Goal: Information Seeking & Learning: Learn about a topic

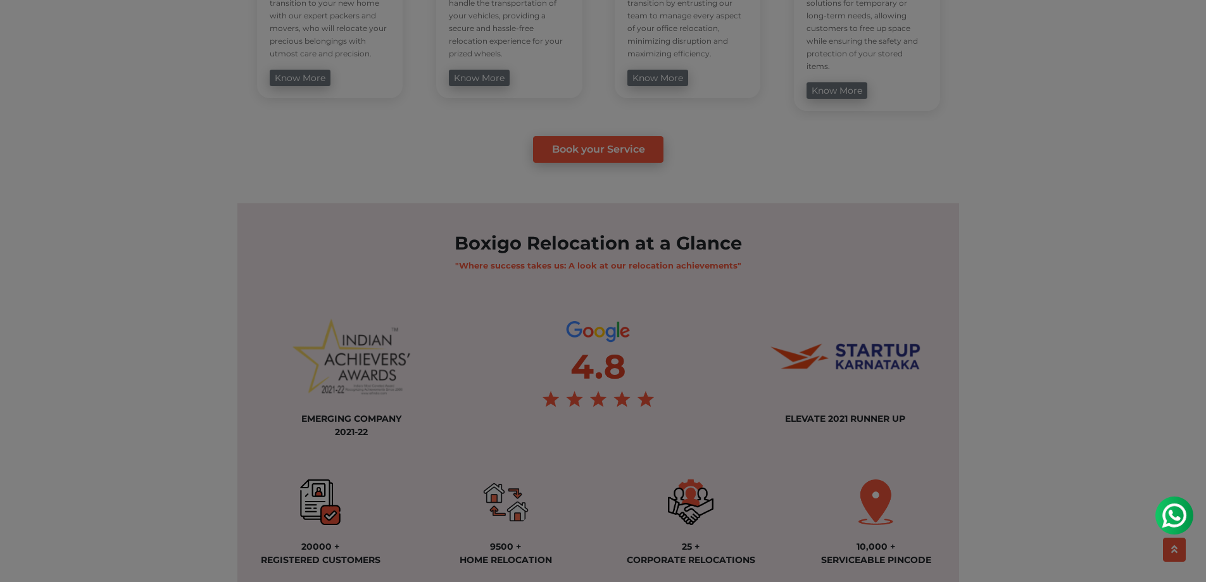
scroll to position [823, 0]
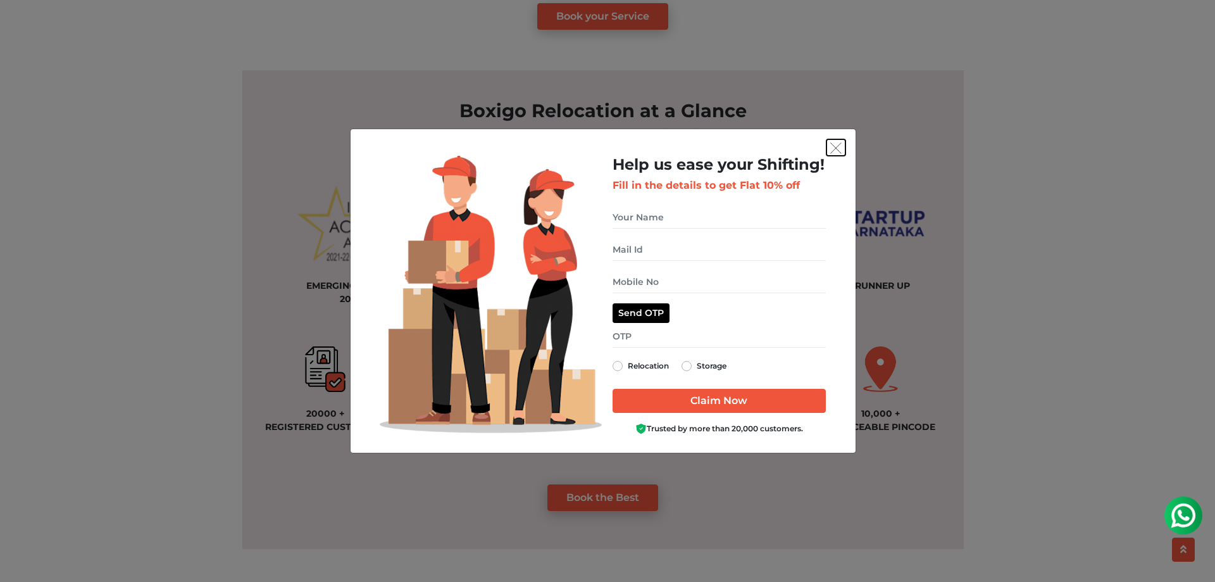
click at [829, 146] on button "get free quote dialog" at bounding box center [836, 147] width 19 height 16
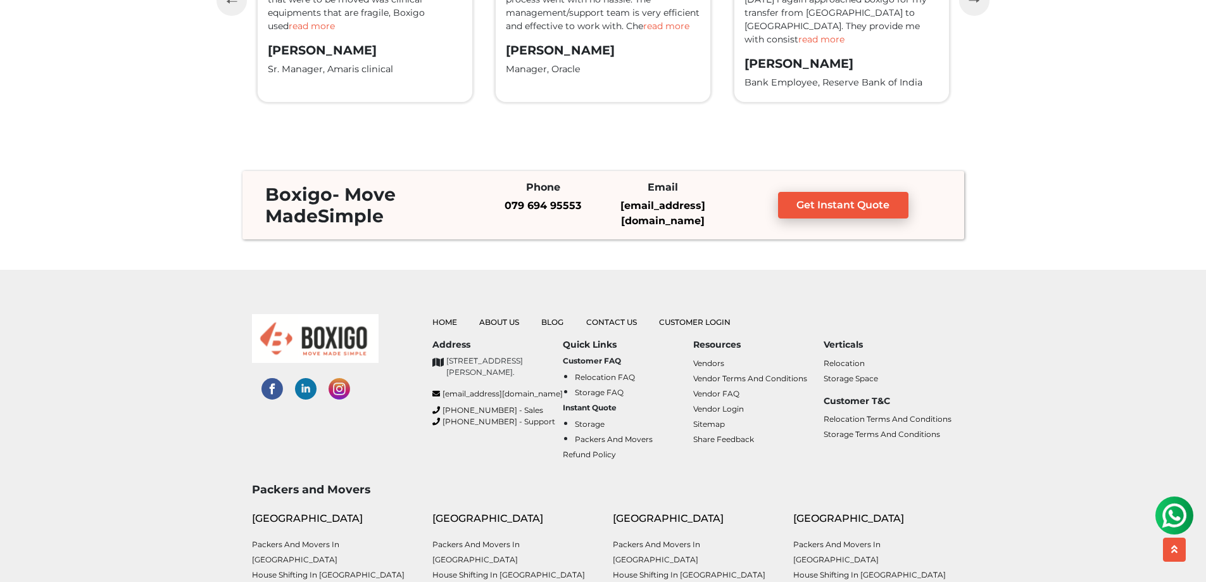
scroll to position [3351, 0]
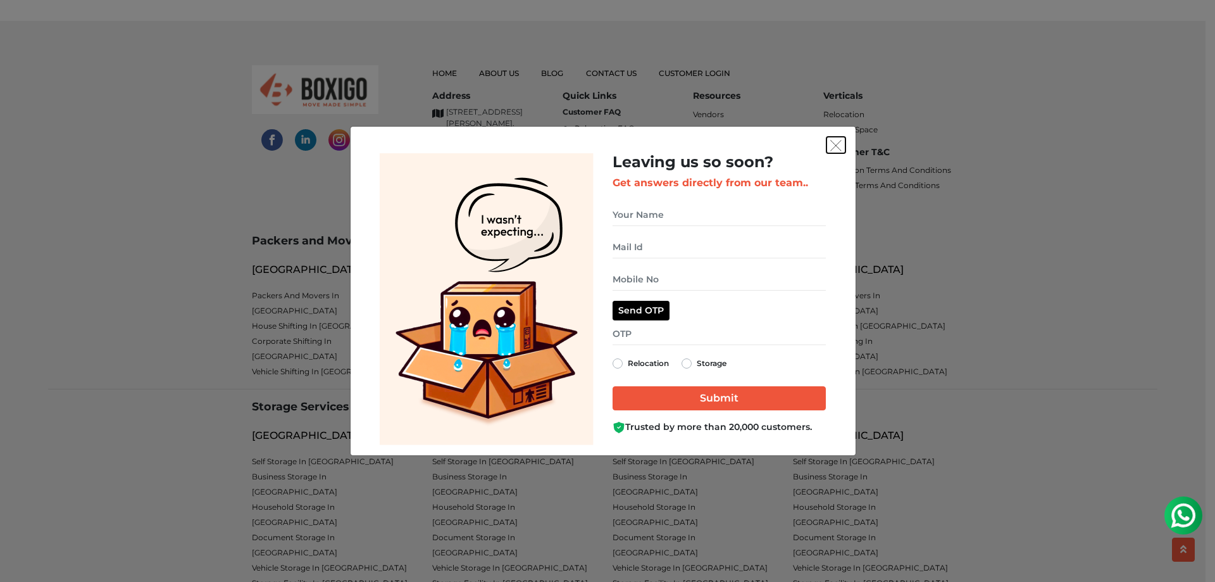
click at [827, 148] on button "get free quote dialog" at bounding box center [836, 145] width 19 height 16
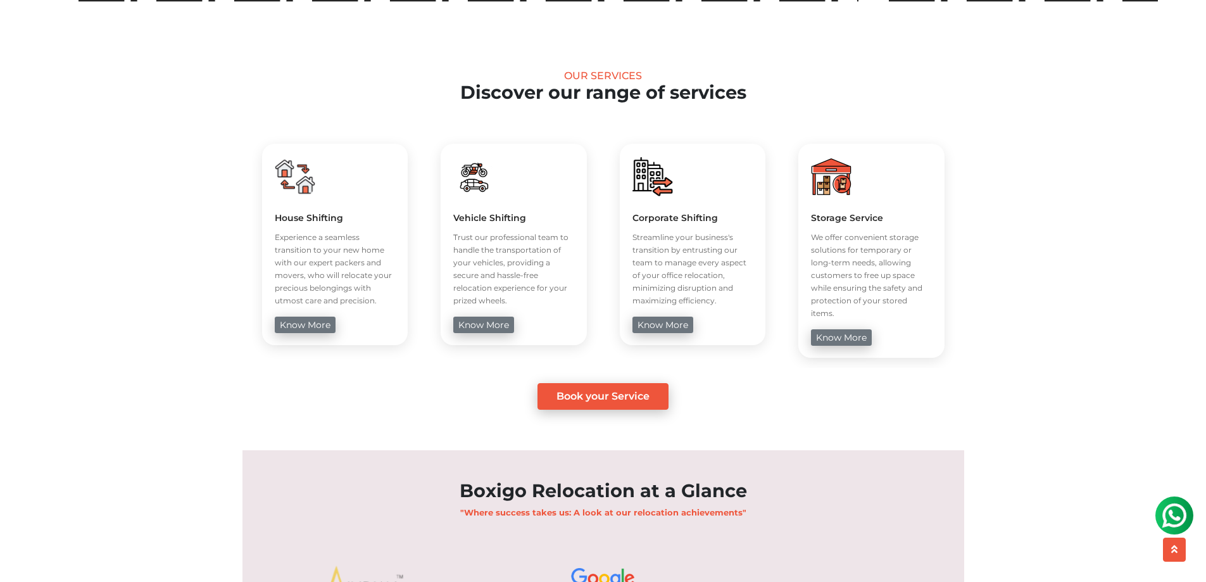
click at [317, 220] on h5 "House Shifting" at bounding box center [335, 217] width 121 height 11
copy div "House Shifting"
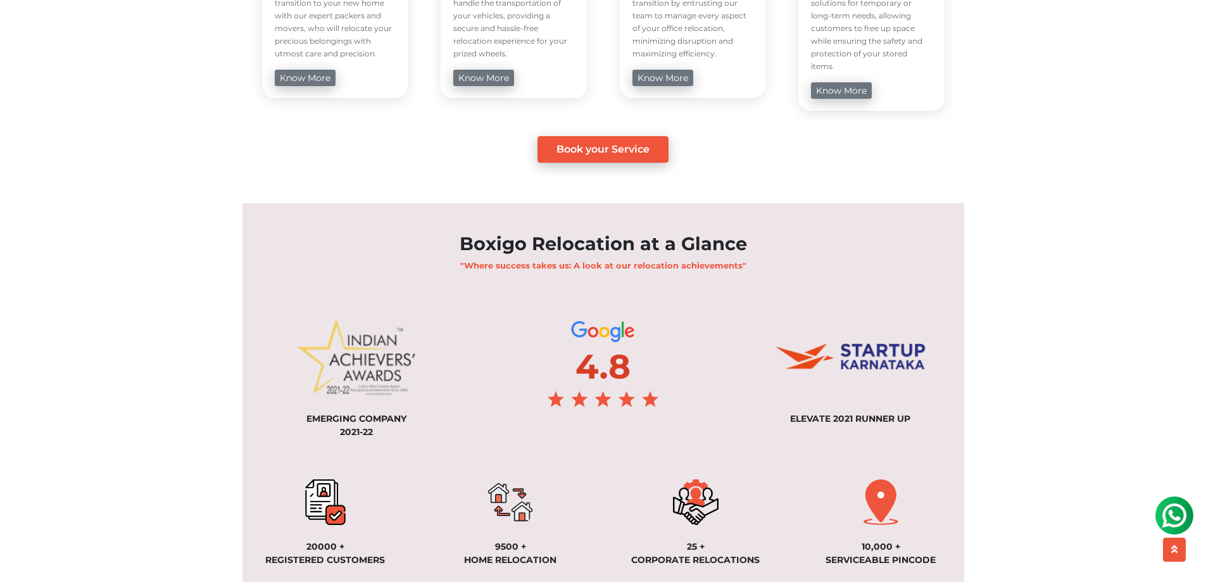
scroll to position [760, 0]
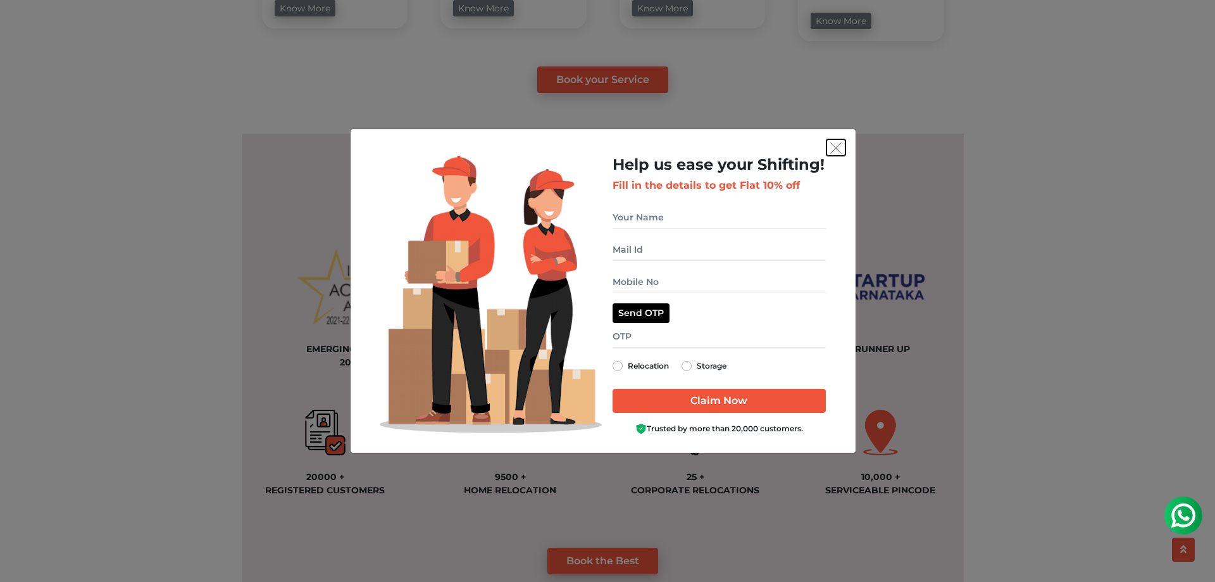
click at [836, 155] on button "get free quote dialog" at bounding box center [836, 147] width 19 height 16
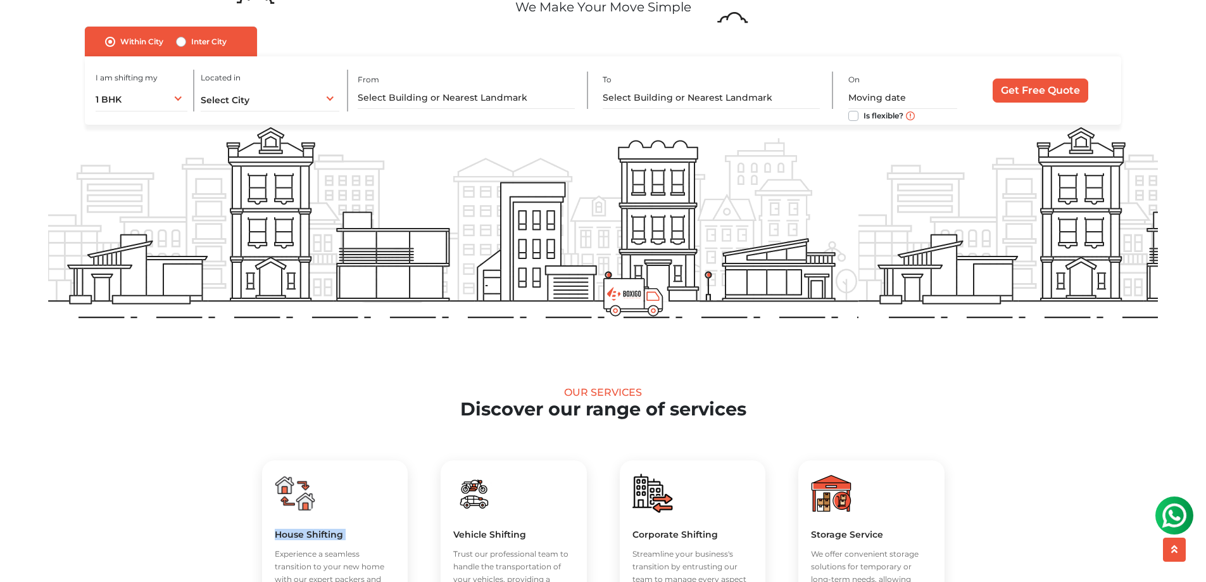
scroll to position [253, 0]
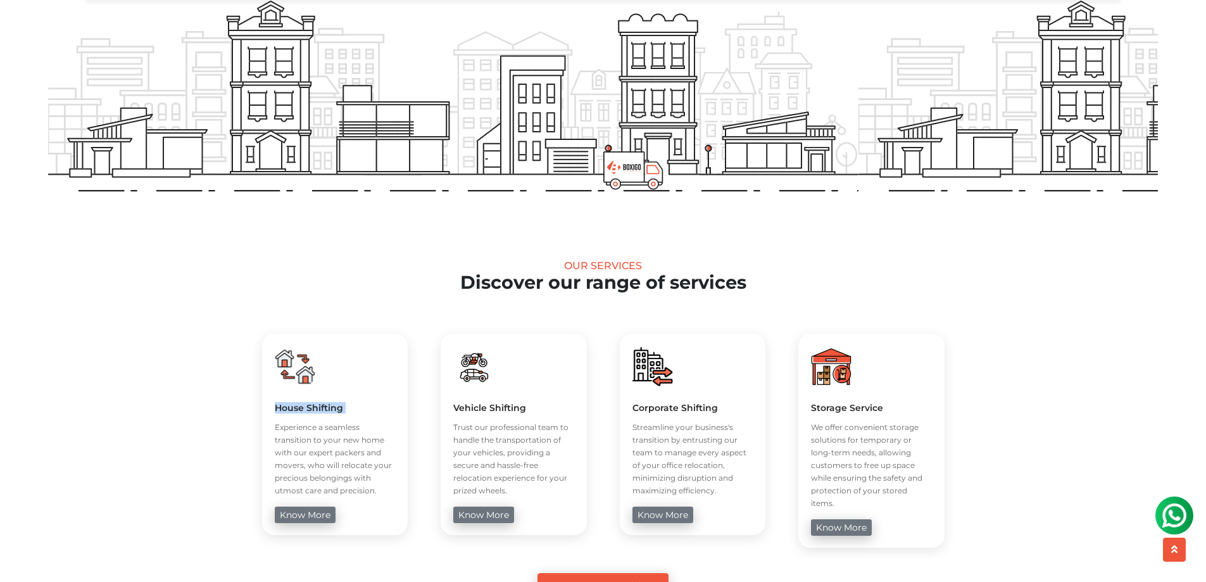
copy div "House Shifting"
click at [310, 408] on h5 "House Shifting" at bounding box center [335, 407] width 121 height 11
click at [488, 403] on h5 "Vehicle Shifting" at bounding box center [513, 407] width 121 height 11
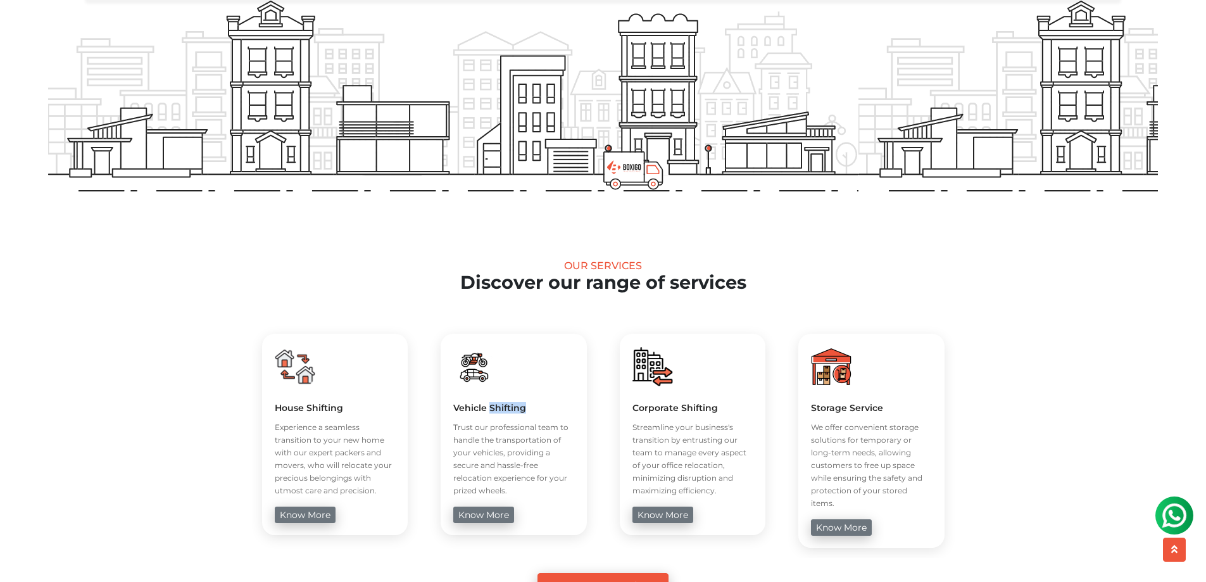
click at [488, 403] on h5 "Vehicle Shifting" at bounding box center [513, 407] width 121 height 11
copy div "Vehicle Shifting"
click at [696, 406] on h5 "Corporate Shifting" at bounding box center [692, 407] width 121 height 11
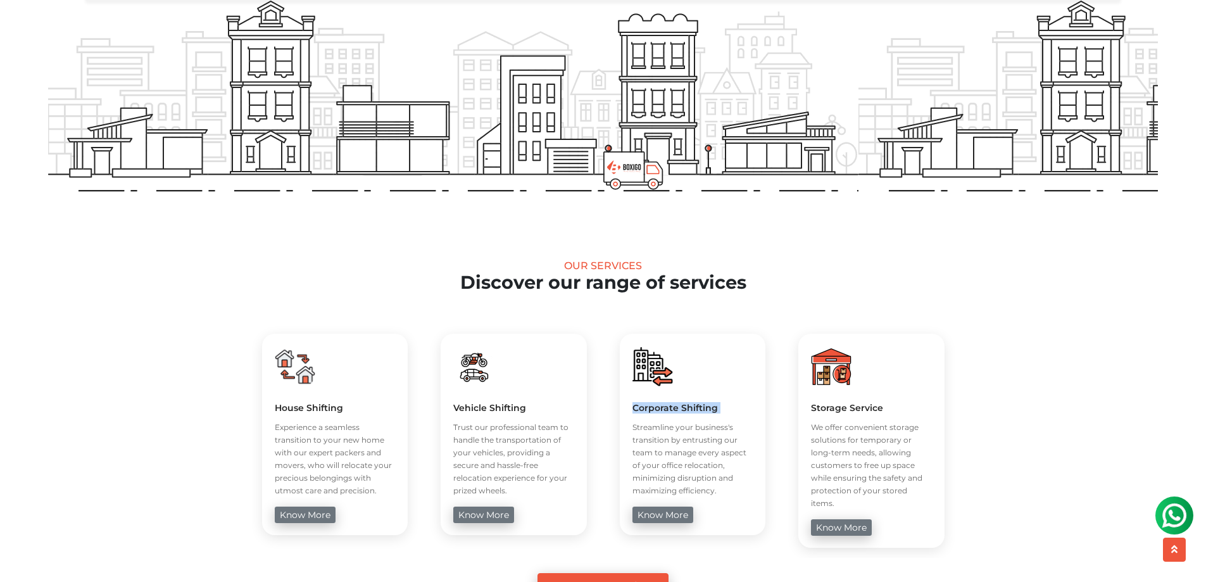
click at [696, 406] on h5 "Corporate Shifting" at bounding box center [692, 407] width 121 height 11
copy div "Corporate Shifting"
click at [845, 411] on h5 "Storage Service" at bounding box center [871, 407] width 121 height 11
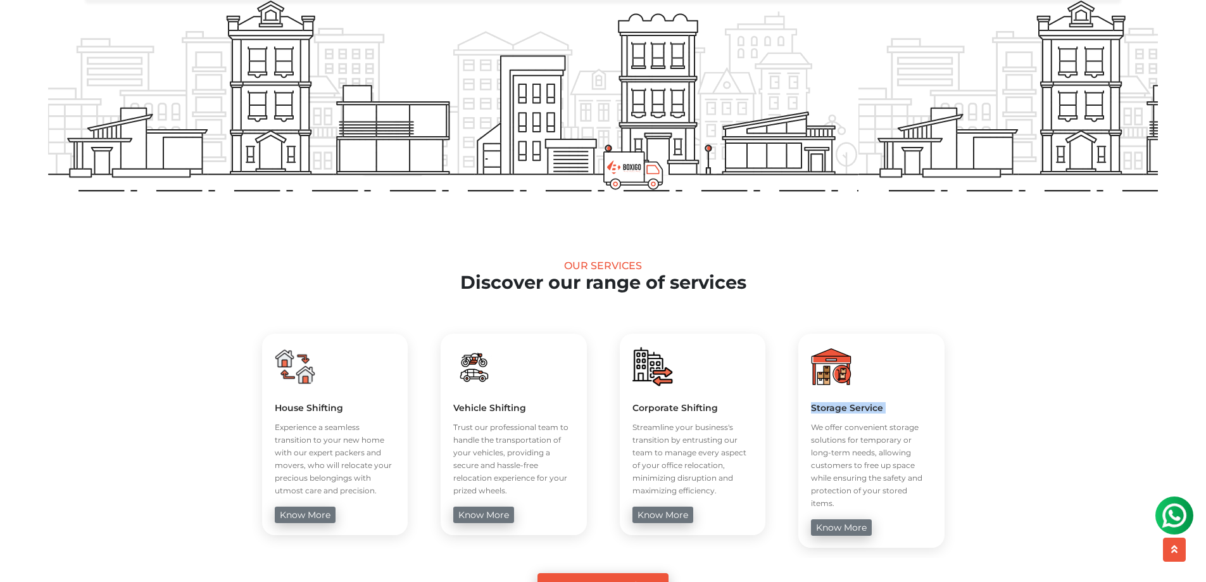
copy div "Storage Service"
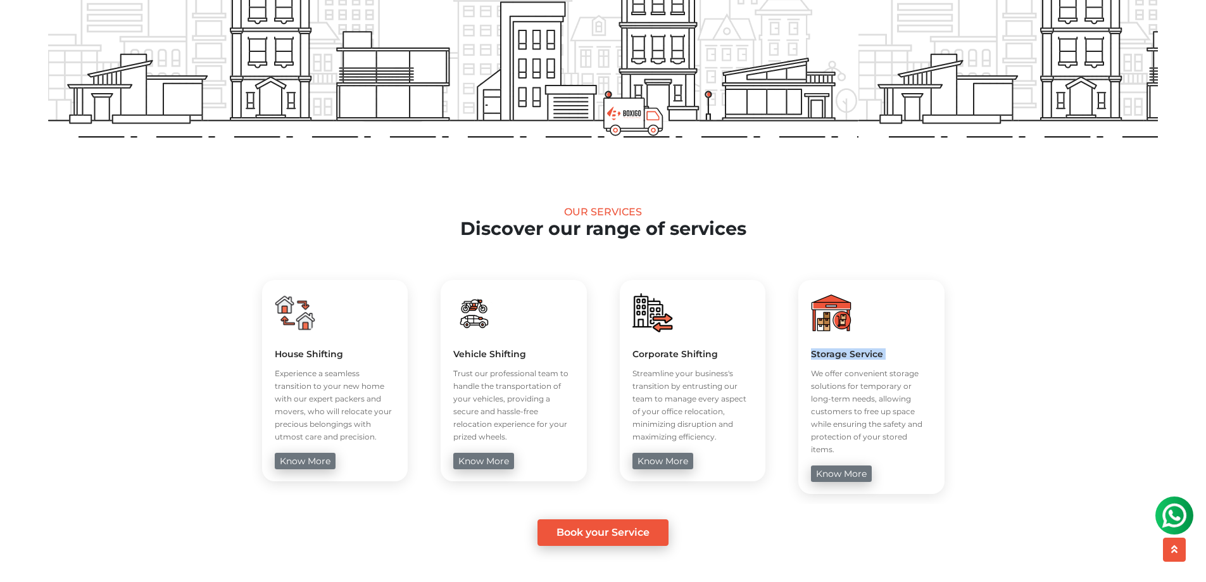
scroll to position [380, 0]
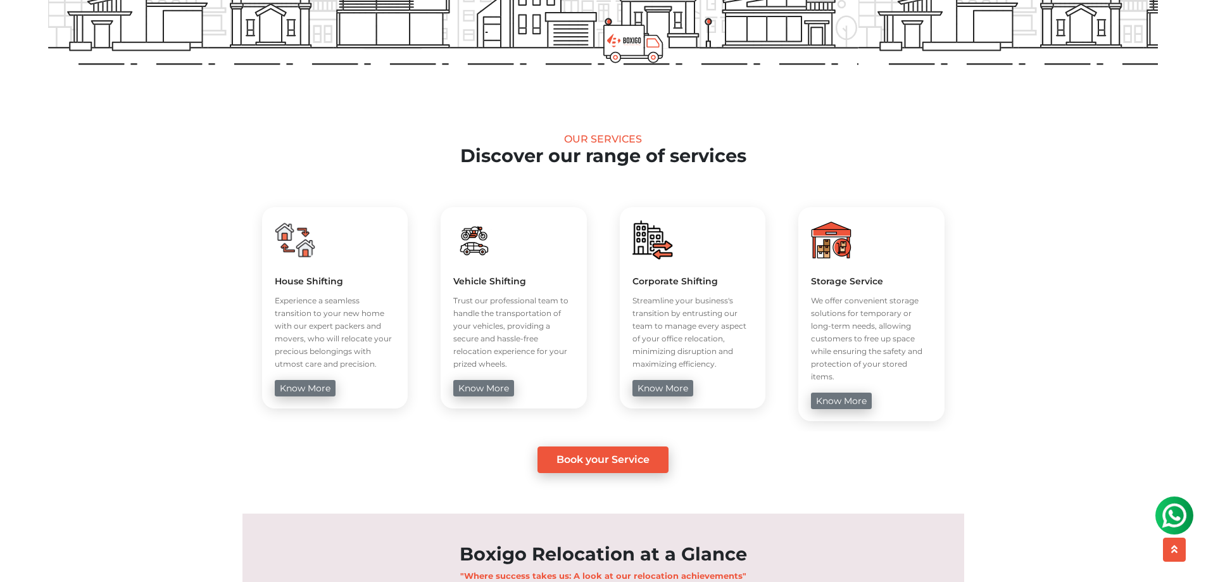
click at [646, 424] on div "House Shifting Experience a seamless transition to your new home with our exper…" at bounding box center [603, 335] width 722 height 276
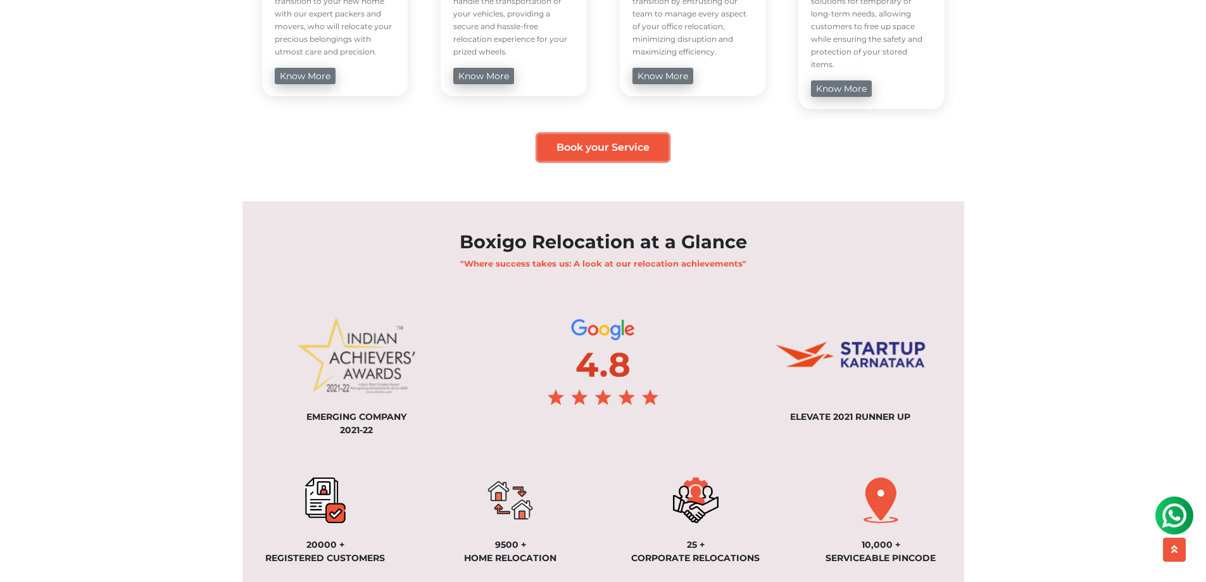
scroll to position [760, 0]
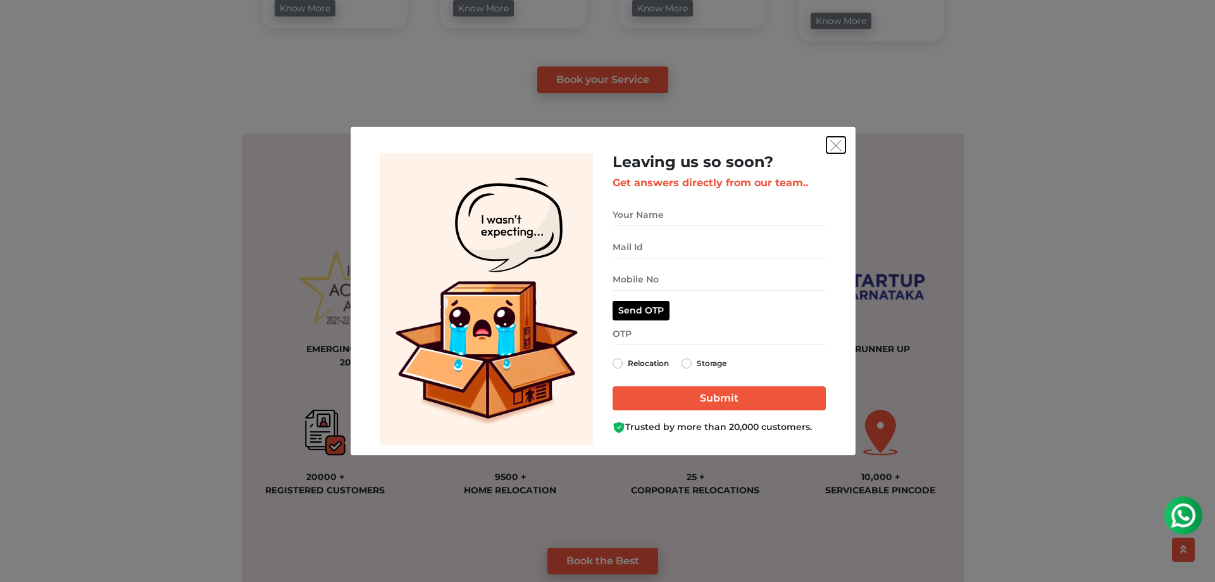
click at [843, 150] on button "get free quote dialog" at bounding box center [836, 145] width 19 height 16
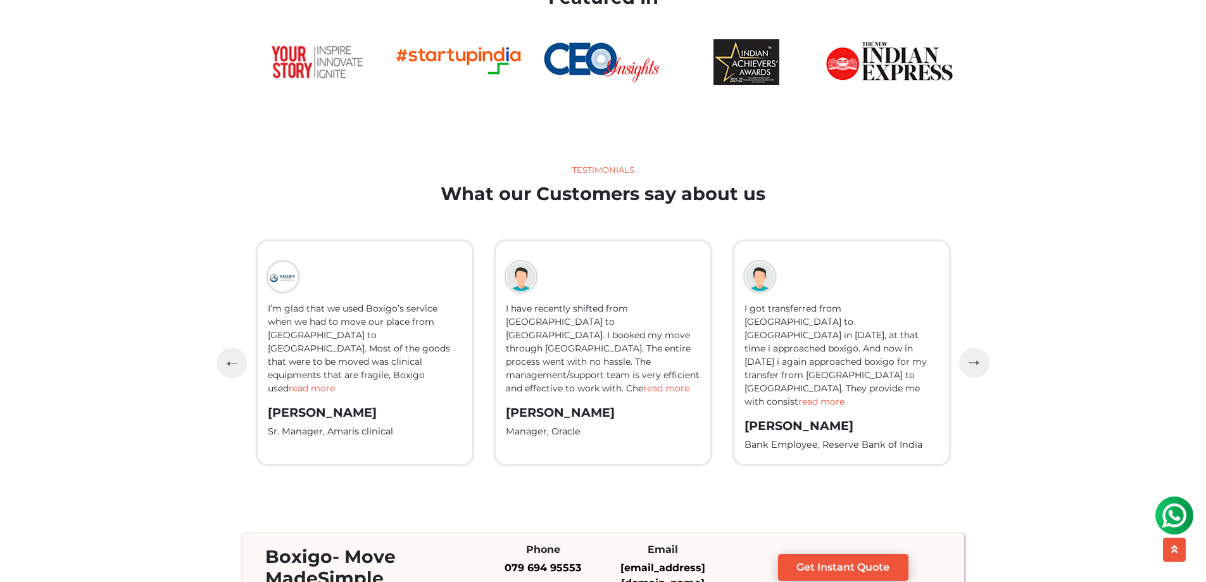
scroll to position [2718, 0]
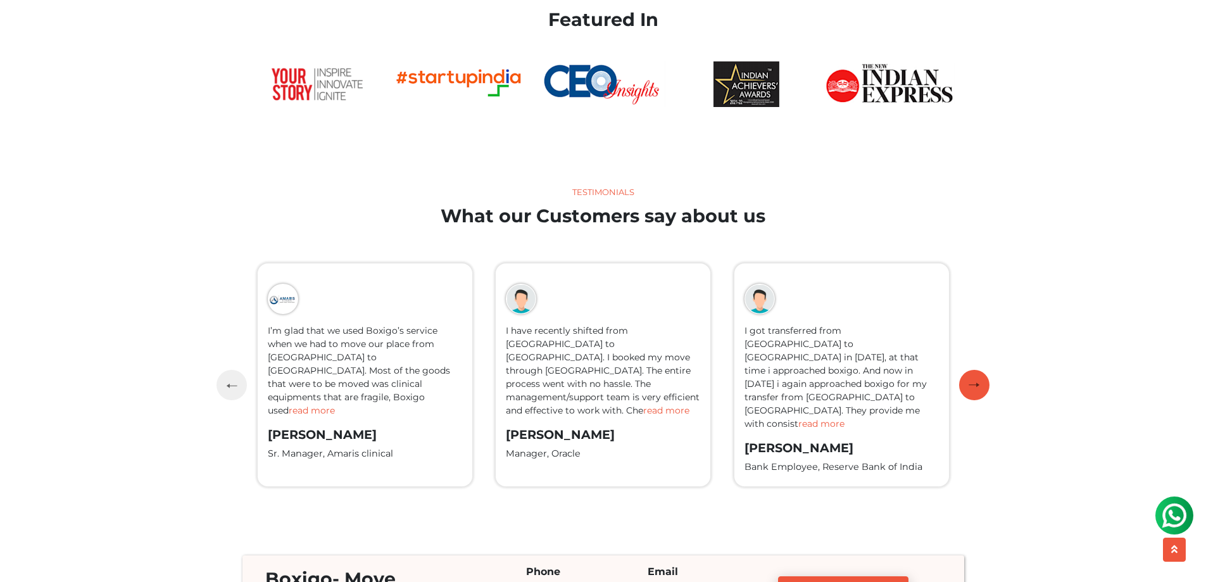
click at [980, 382] on button "button" at bounding box center [974, 385] width 30 height 30
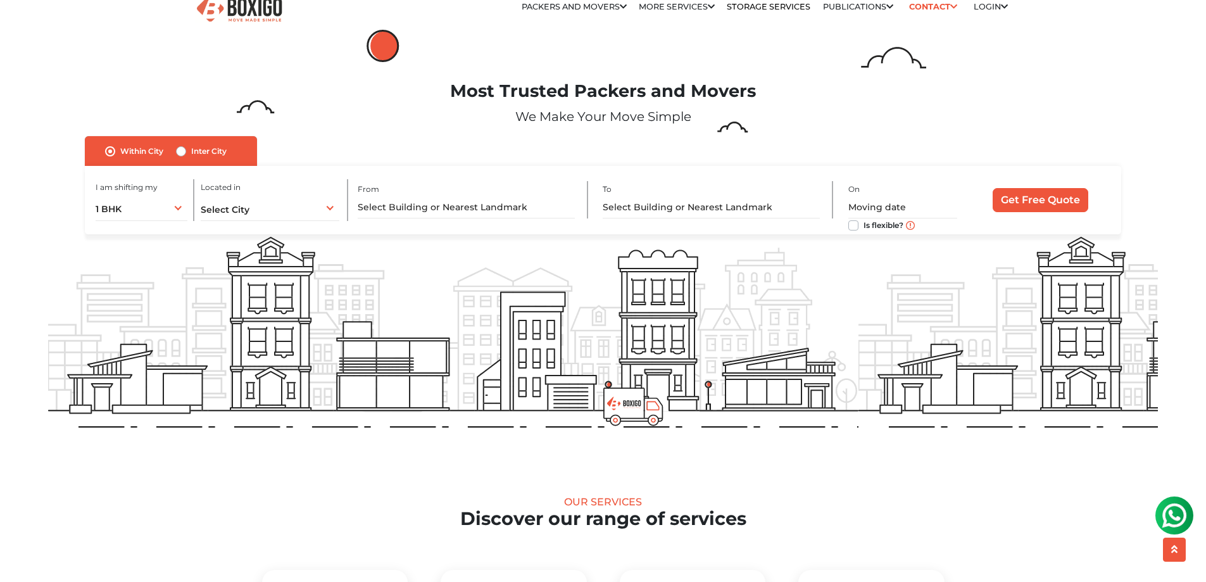
scroll to position [0, 0]
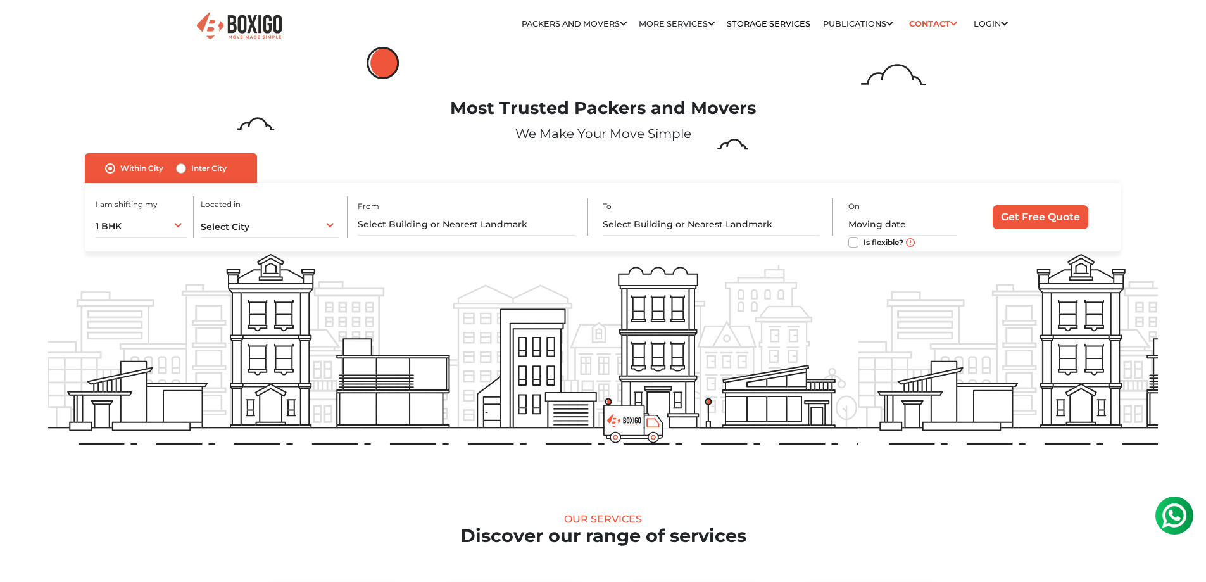
drag, startPoint x: 940, startPoint y: 89, endPoint x: 885, endPoint y: 100, distance: 56.2
click at [821, 72] on div "Most Trusted Packers and Movers We Make Your Move Simple" at bounding box center [603, 109] width 1129 height 89
click at [891, 101] on h1 "Most Trusted Packers and Movers" at bounding box center [603, 108] width 1110 height 21
click at [896, 99] on h1 "Most Trusted Packers and Movers" at bounding box center [603, 108] width 1110 height 21
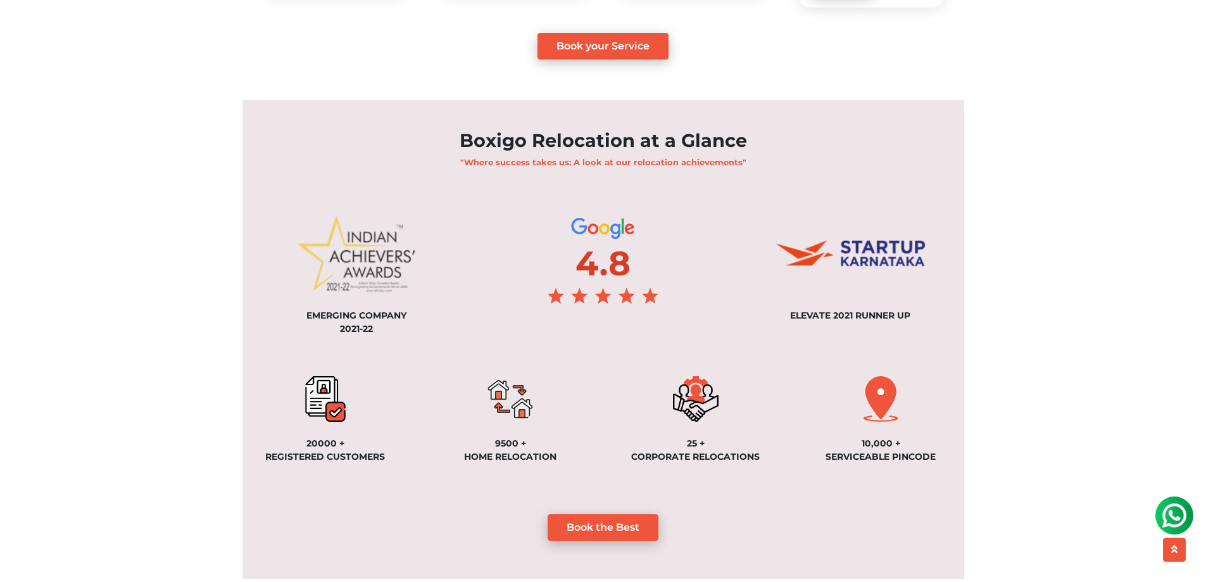
scroll to position [886, 0]
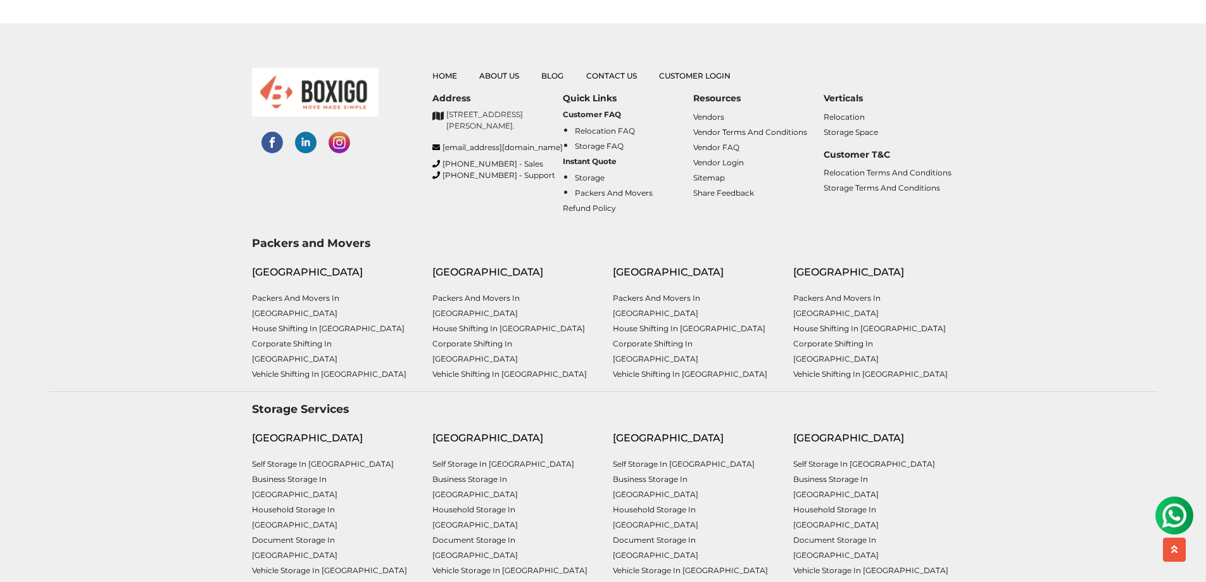
scroll to position [3351, 0]
click at [343, 138] on img at bounding box center [340, 140] width 22 height 22
click at [271, 134] on img at bounding box center [272, 140] width 22 height 22
